Goal: Communication & Community: Answer question/provide support

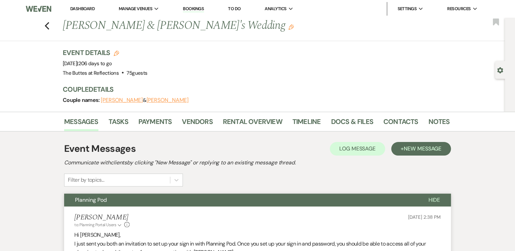
click at [85, 10] on link "Dashboard" at bounding box center [82, 9] width 24 height 6
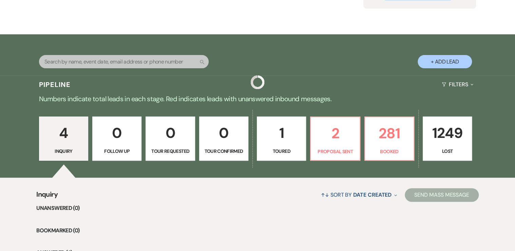
scroll to position [109, 0]
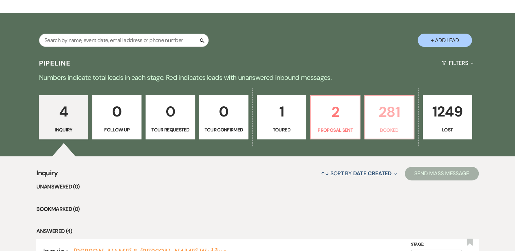
click at [385, 128] on p "Booked" at bounding box center [389, 129] width 40 height 7
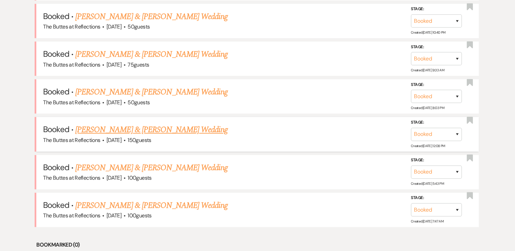
scroll to position [434, 0]
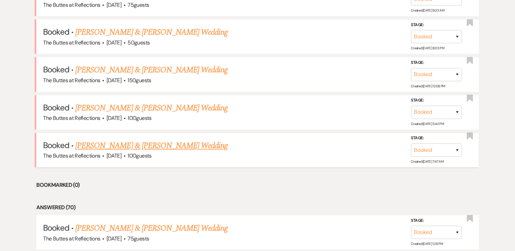
click at [128, 144] on link "[PERSON_NAME] & [PERSON_NAME] Wedding" at bounding box center [151, 145] width 152 height 12
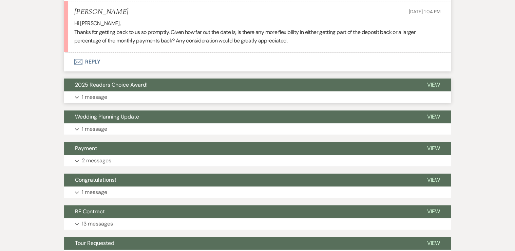
scroll to position [1602, 0]
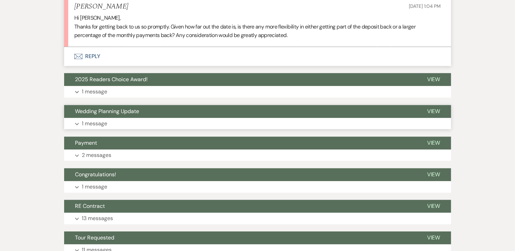
click at [92, 119] on p "1 message" at bounding box center [94, 123] width 25 height 9
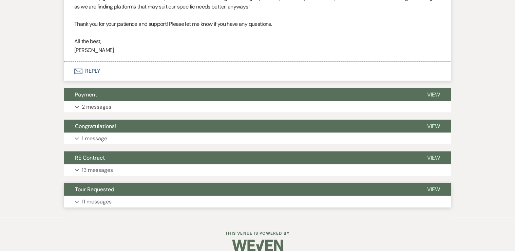
scroll to position [1855, 0]
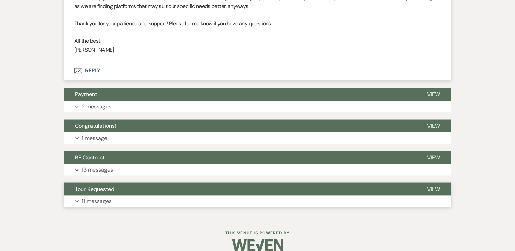
click at [106, 196] on p "11 messages" at bounding box center [97, 200] width 30 height 9
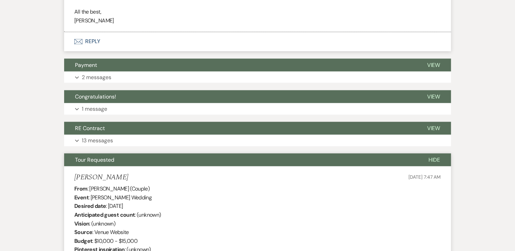
scroll to position [1882, 0]
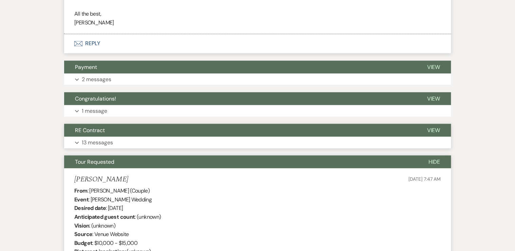
click at [147, 136] on button "Expand 13 messages" at bounding box center [257, 142] width 387 height 12
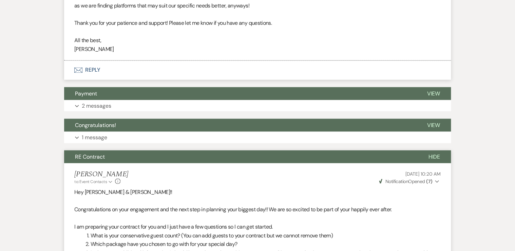
scroll to position [1855, 0]
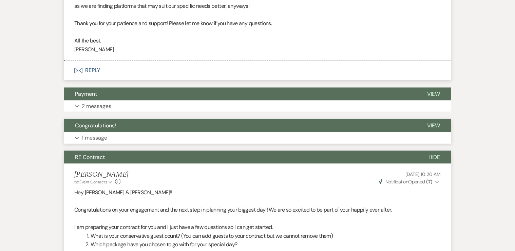
click at [125, 132] on button "Expand 1 message" at bounding box center [257, 138] width 387 height 12
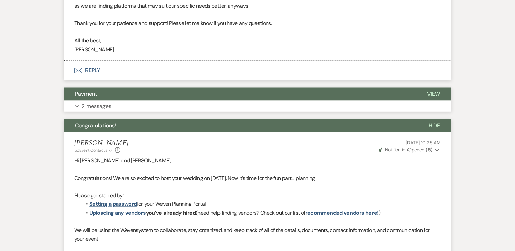
click at [134, 100] on button "Expand 2 messages" at bounding box center [257, 106] width 387 height 12
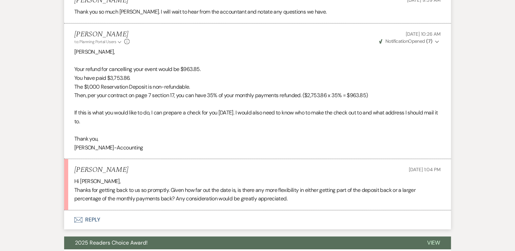
scroll to position [1439, 0]
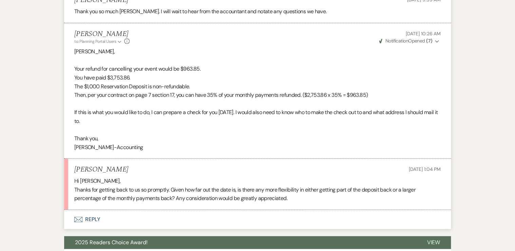
click at [91, 210] on button "Envelope Reply" at bounding box center [257, 219] width 387 height 19
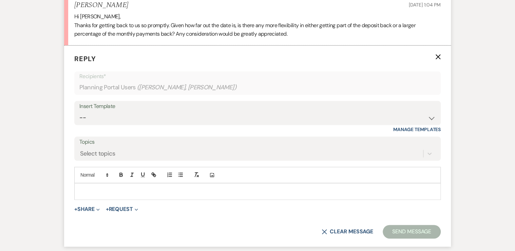
scroll to position [1614, 0]
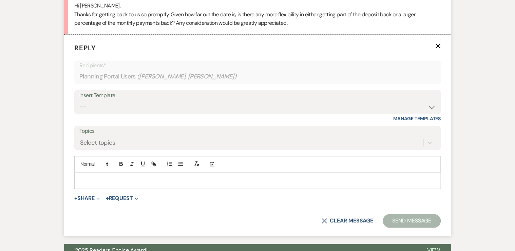
click at [100, 176] on p at bounding box center [258, 179] width 356 height 7
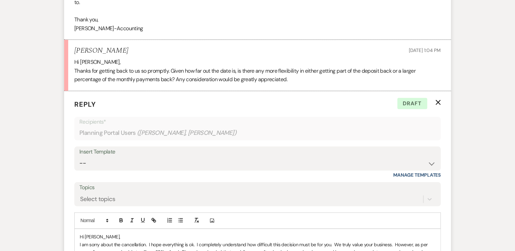
scroll to position [1704, 0]
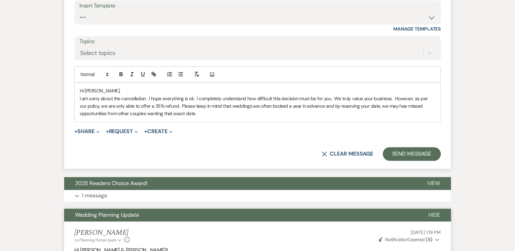
click at [291, 96] on p "I am sorry about the cancellation. I hope everything is ok. I completely unders…" at bounding box center [258, 106] width 356 height 23
click at [219, 103] on p "I am sorry about the cancellation. I hope everything is ok. I completely unders…" at bounding box center [258, 106] width 356 height 23
click at [275, 103] on p "I am sorry about the cancellation. I hope everything is ok. I completely unders…" at bounding box center [258, 106] width 356 height 23
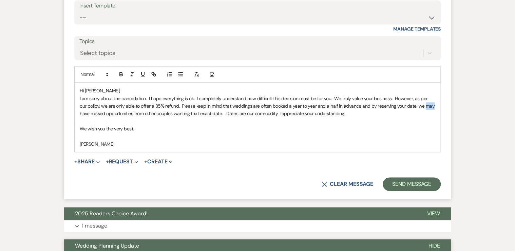
drag, startPoint x: 413, startPoint y: 96, endPoint x: 421, endPoint y: 97, distance: 8.5
click at [421, 97] on p "I am sorry about the cancellation. I hope everything is ok. I completely unders…" at bounding box center [258, 106] width 356 height 23
click at [402, 177] on button "Send Message" at bounding box center [412, 184] width 58 height 14
